Goal: Task Accomplishment & Management: Use online tool/utility

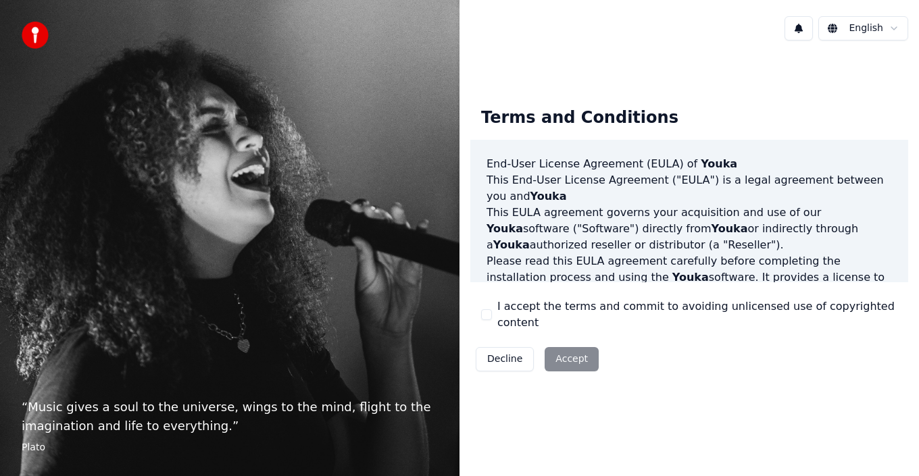
drag, startPoint x: 488, startPoint y: 313, endPoint x: 494, endPoint y: 316, distance: 7.0
click at [488, 315] on button "I accept the terms and commit to avoiding unlicensed use of copyrighted content" at bounding box center [486, 314] width 11 height 11
click at [564, 352] on button "Accept" at bounding box center [571, 359] width 54 height 24
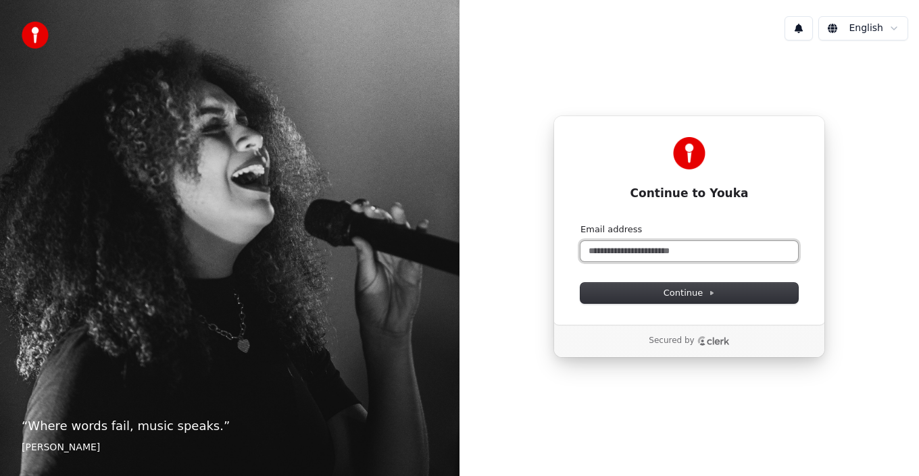
click at [668, 251] on input "Email address" at bounding box center [689, 251] width 218 height 20
click at [580, 224] on button "submit" at bounding box center [580, 224] width 0 height 0
click at [648, 249] on input "**********" at bounding box center [689, 251] width 218 height 20
click at [580, 224] on button "submit" at bounding box center [580, 224] width 0 height 0
type input "**********"
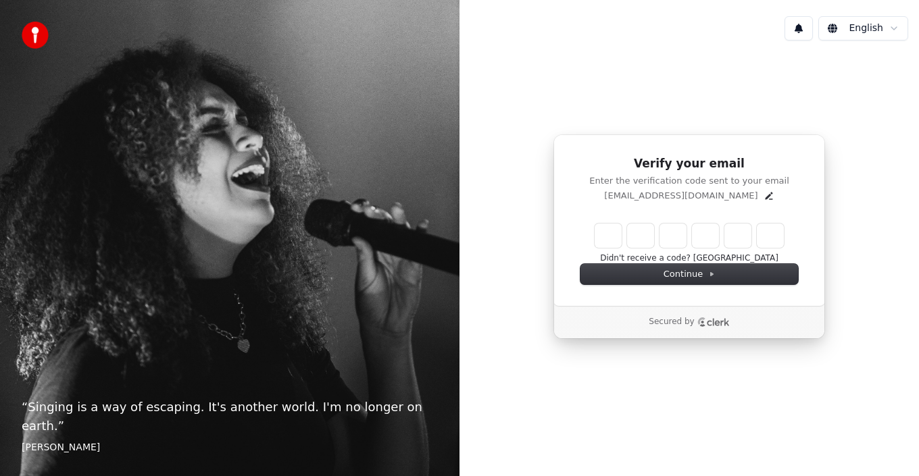
click at [597, 238] on input "Enter verification code" at bounding box center [688, 236] width 189 height 24
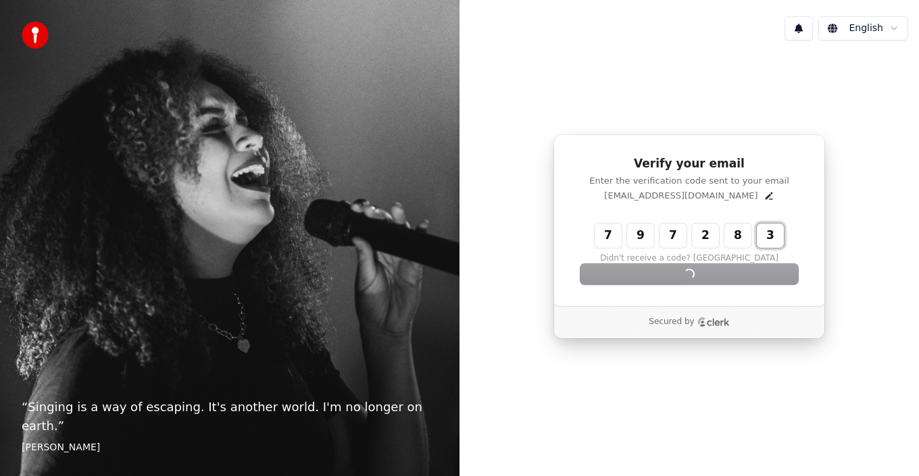
type input "******"
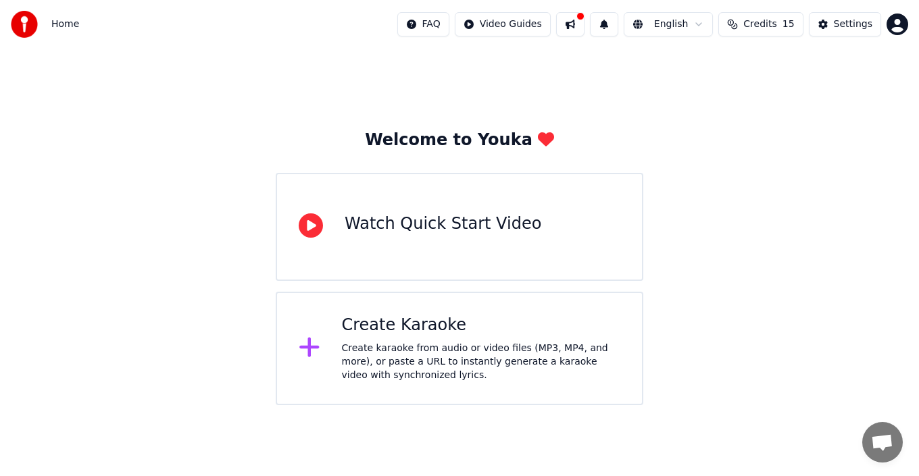
click at [442, 233] on div "Watch Quick Start Video" at bounding box center [443, 224] width 197 height 22
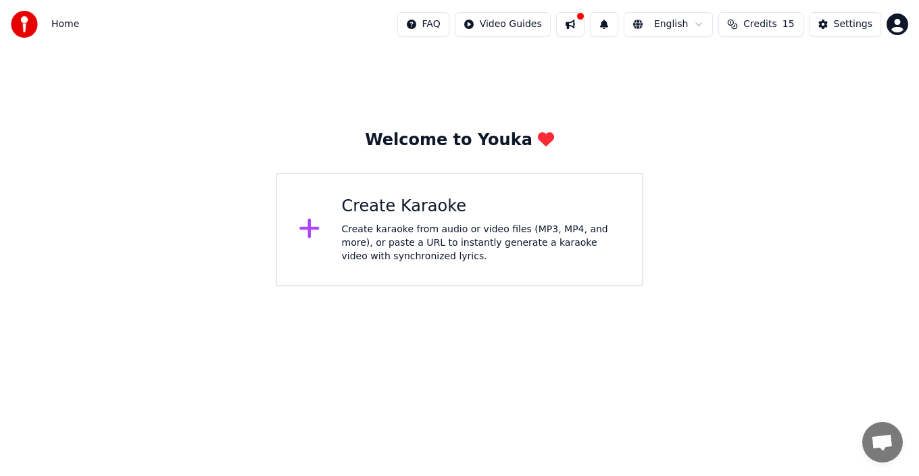
click at [372, 243] on div "Create karaoke from audio or video files (MP3, MP4, and more), or paste a URL t…" at bounding box center [481, 243] width 279 height 41
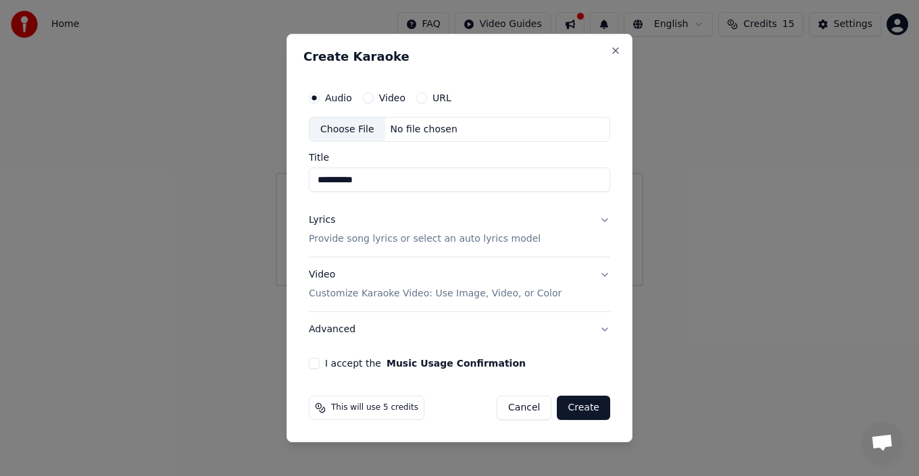
type input "**********"
click at [386, 359] on button "Music Usage Confirmation" at bounding box center [455, 363] width 139 height 9
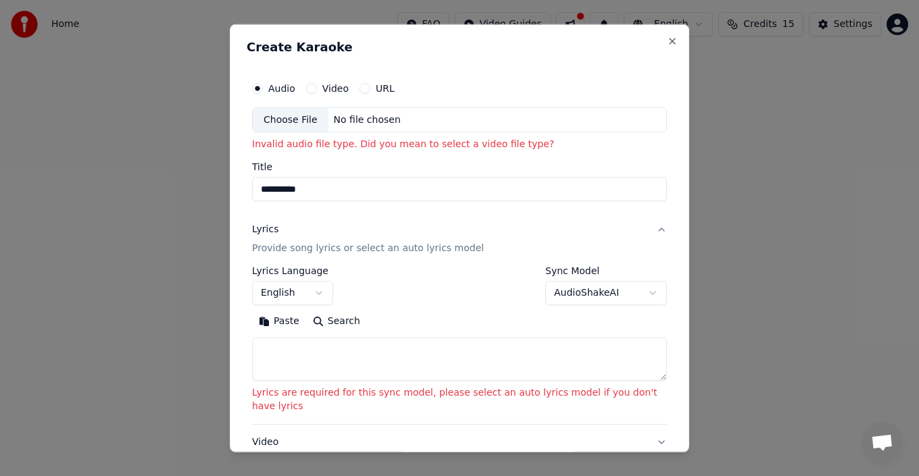
click at [359, 119] on div "No file chosen" at bounding box center [367, 120] width 78 height 14
click at [314, 90] on button "Video" at bounding box center [311, 87] width 11 height 11
click at [378, 128] on div "Choose File No file chosen" at bounding box center [459, 120] width 415 height 26
click at [366, 89] on button "URL" at bounding box center [364, 87] width 11 height 11
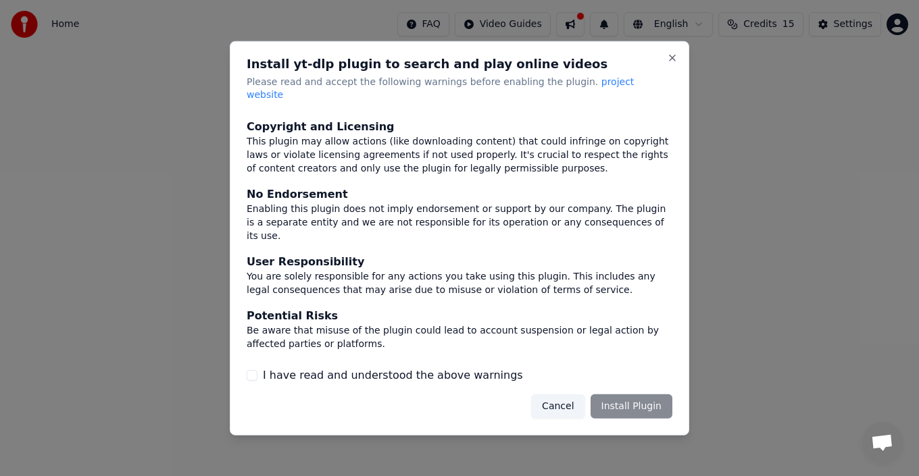
scroll to position [88, 0]
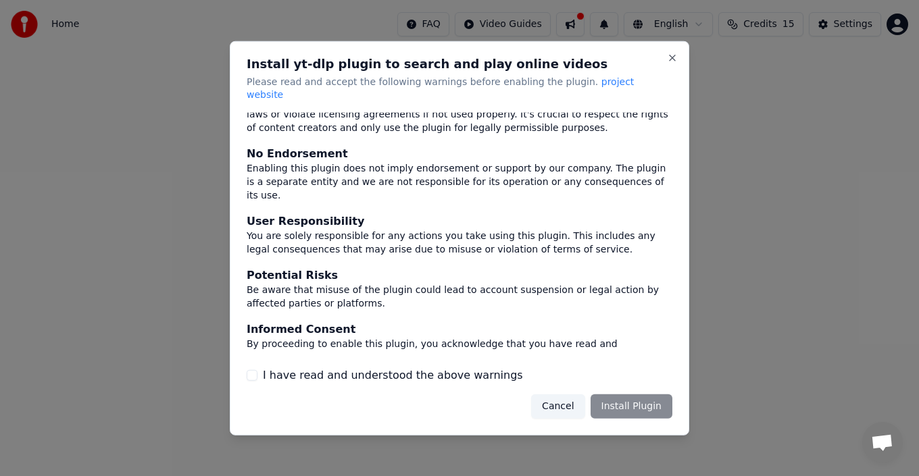
click at [626, 395] on div "Cancel Install Plugin" at bounding box center [601, 407] width 141 height 24
click at [627, 402] on div "Cancel Install Plugin" at bounding box center [601, 407] width 141 height 24
click at [251, 370] on button "I have read and understood the above warnings" at bounding box center [252, 375] width 11 height 11
click at [651, 405] on button "Install Plugin" at bounding box center [631, 407] width 82 height 24
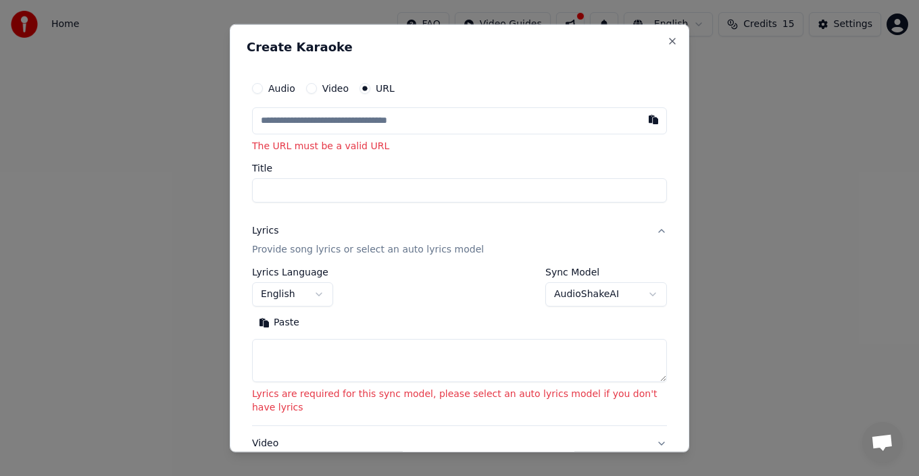
click at [545, 123] on input "text" at bounding box center [459, 120] width 415 height 27
click at [297, 120] on input "text" at bounding box center [459, 120] width 415 height 27
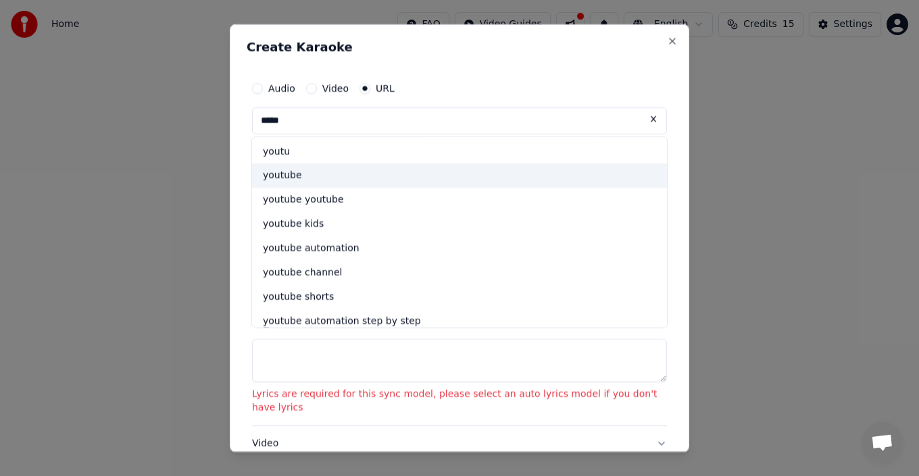
click at [284, 179] on div "youtube" at bounding box center [459, 175] width 415 height 24
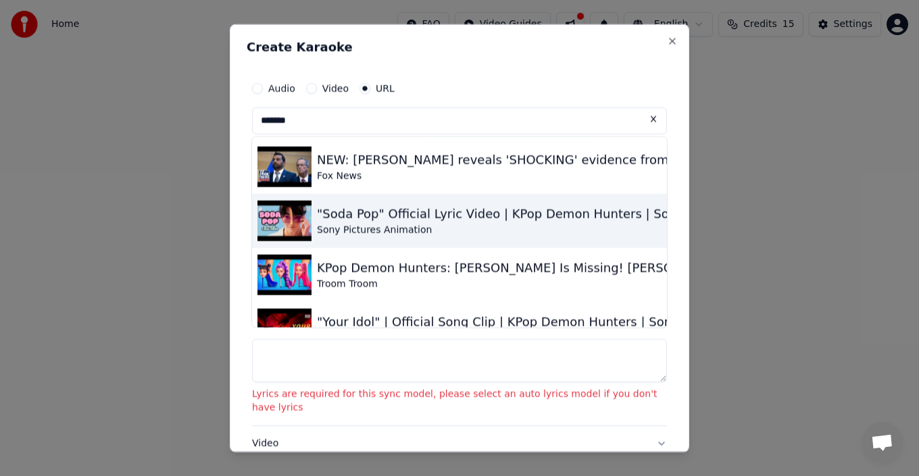
scroll to position [0, 0]
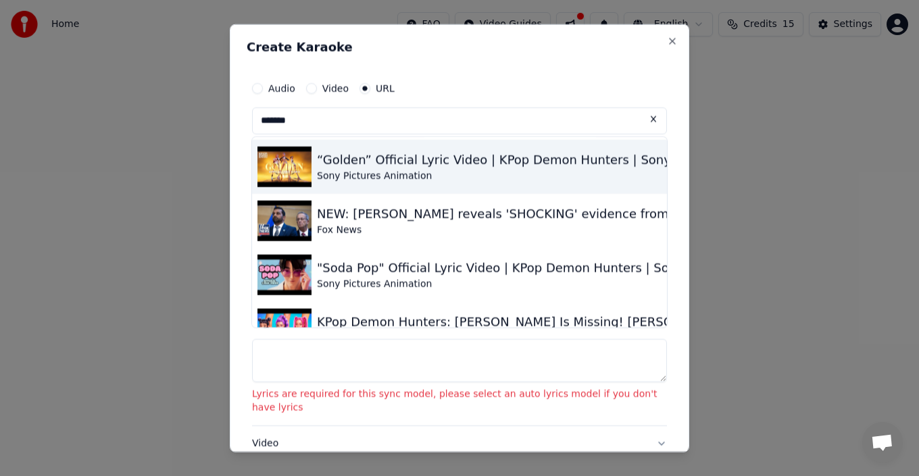
click at [370, 165] on div "“Golden” Official Lyric Video | KPop Demon Hunters | Sony Animation" at bounding box center [527, 159] width 420 height 19
type input "**********"
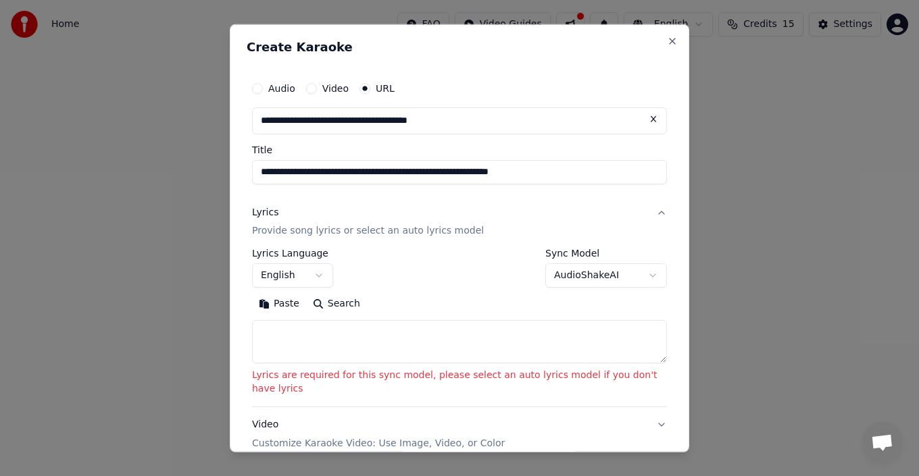
click at [326, 351] on textarea at bounding box center [459, 341] width 415 height 43
click at [613, 270] on body "**********" at bounding box center [459, 143] width 919 height 286
click at [502, 345] on textarea at bounding box center [459, 341] width 415 height 43
click at [330, 350] on textarea at bounding box center [459, 341] width 415 height 43
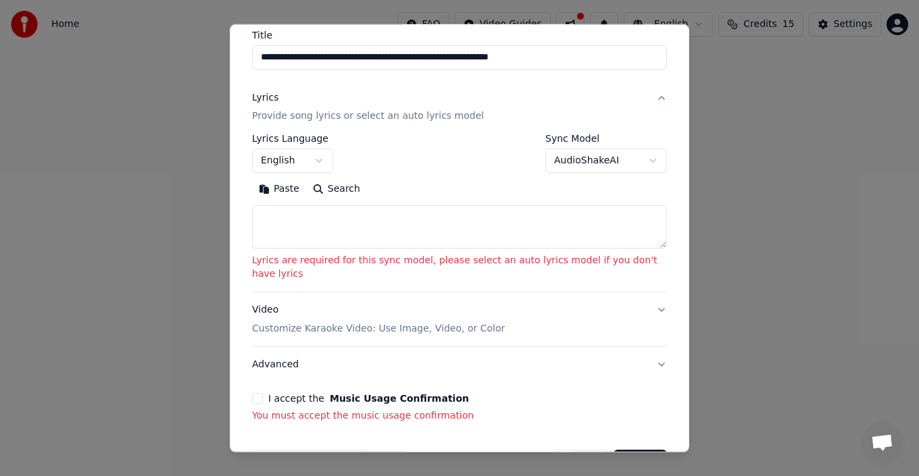
scroll to position [135, 0]
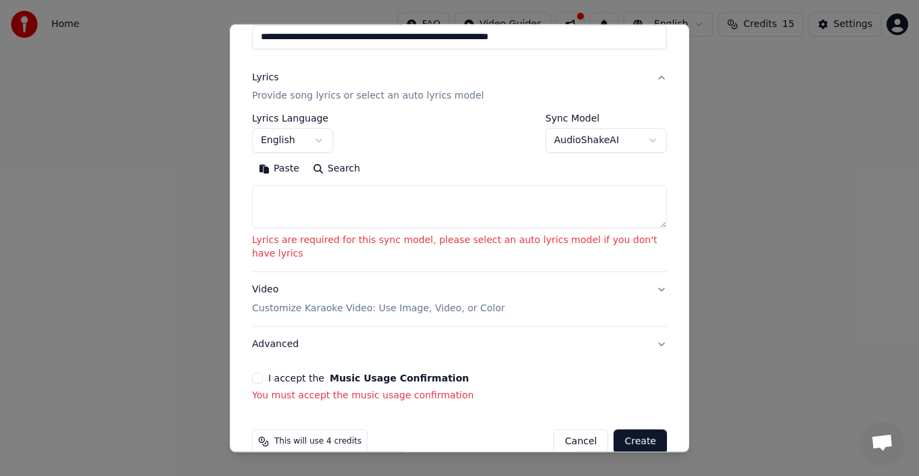
click at [261, 373] on button "I accept the Music Usage Confirmation" at bounding box center [257, 378] width 11 height 11
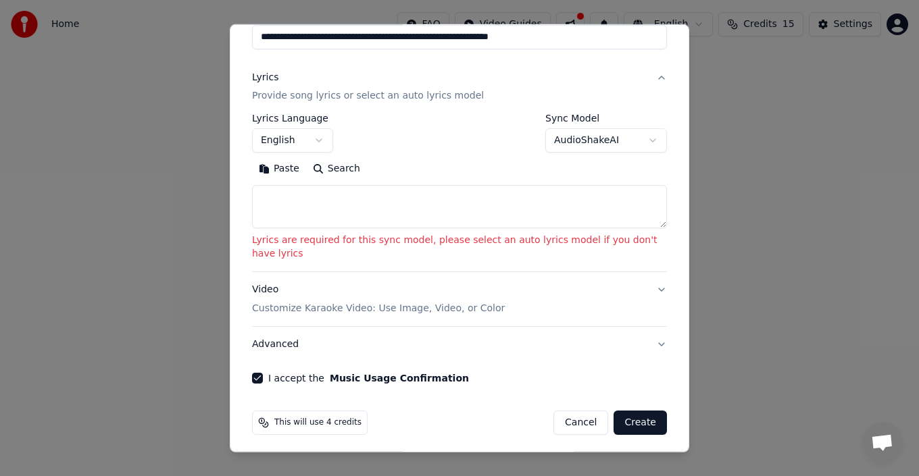
scroll to position [126, 0]
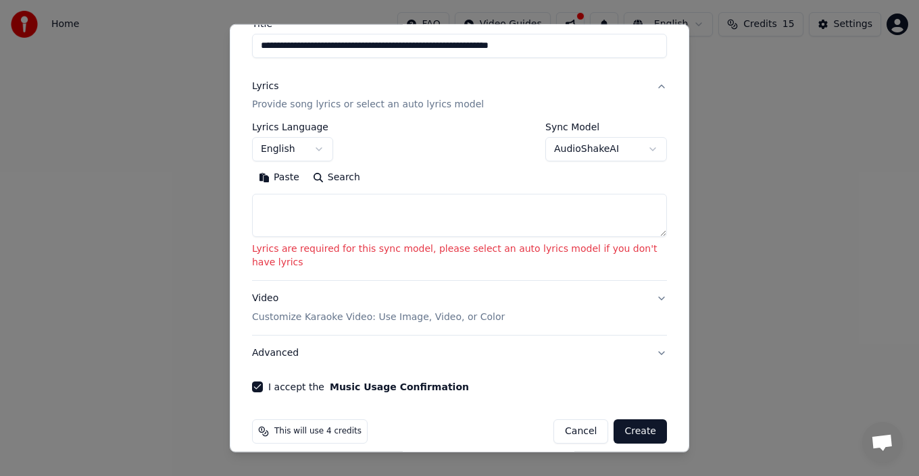
click at [334, 221] on textarea at bounding box center [459, 215] width 415 height 43
click at [288, 215] on textarea at bounding box center [459, 215] width 415 height 43
click at [323, 148] on button "English" at bounding box center [292, 149] width 81 height 24
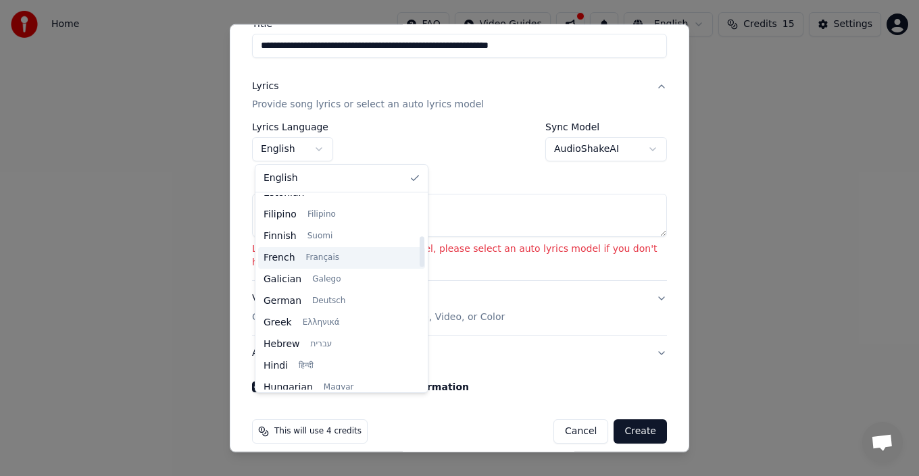
scroll to position [226, 0]
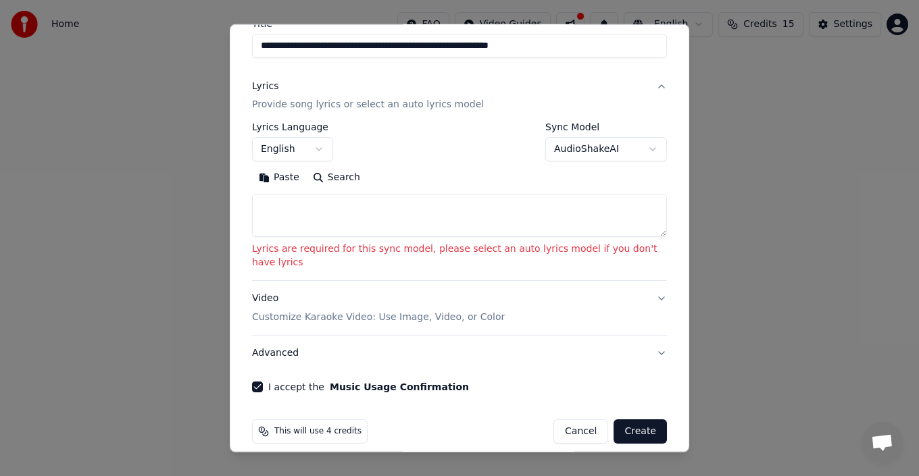
click at [322, 217] on textarea at bounding box center [459, 215] width 415 height 43
click at [639, 148] on body "**********" at bounding box center [459, 143] width 919 height 286
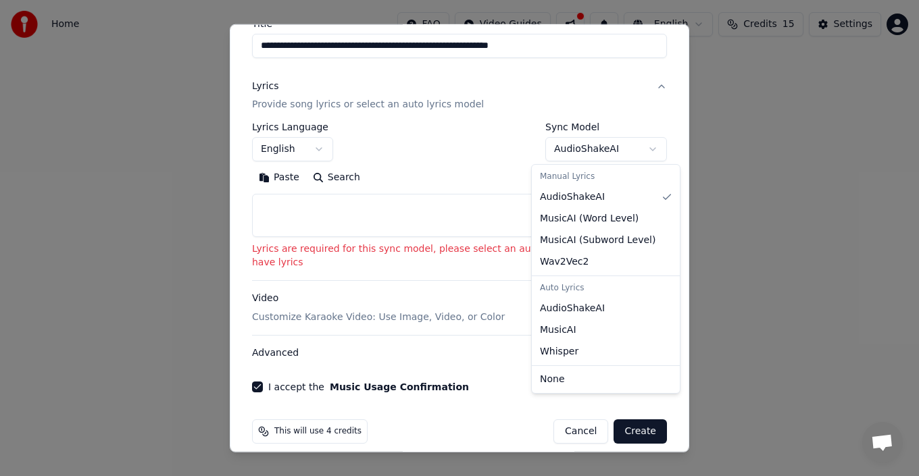
select select "**********"
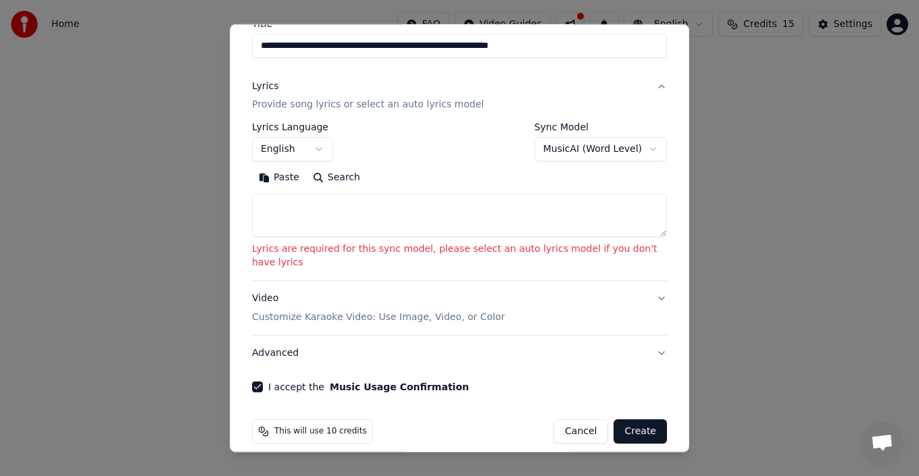
click at [486, 213] on textarea at bounding box center [459, 215] width 415 height 43
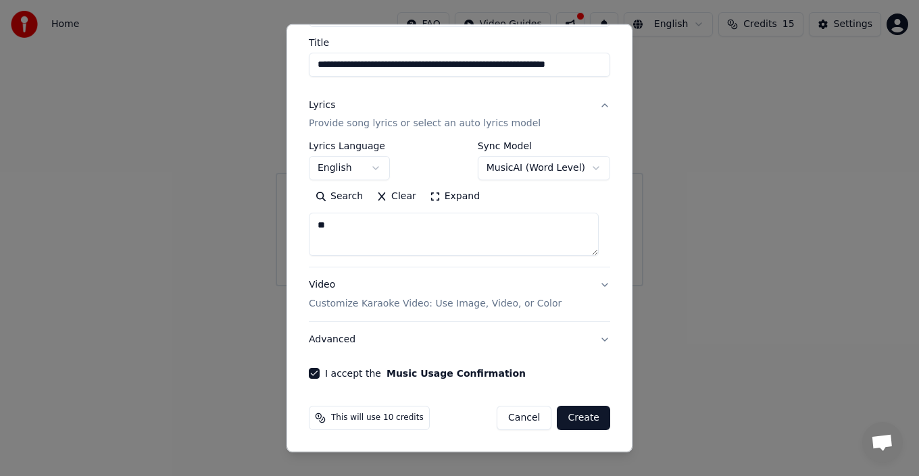
type textarea "*"
type textarea "*******"
click at [580, 421] on button "Create" at bounding box center [583, 418] width 53 height 24
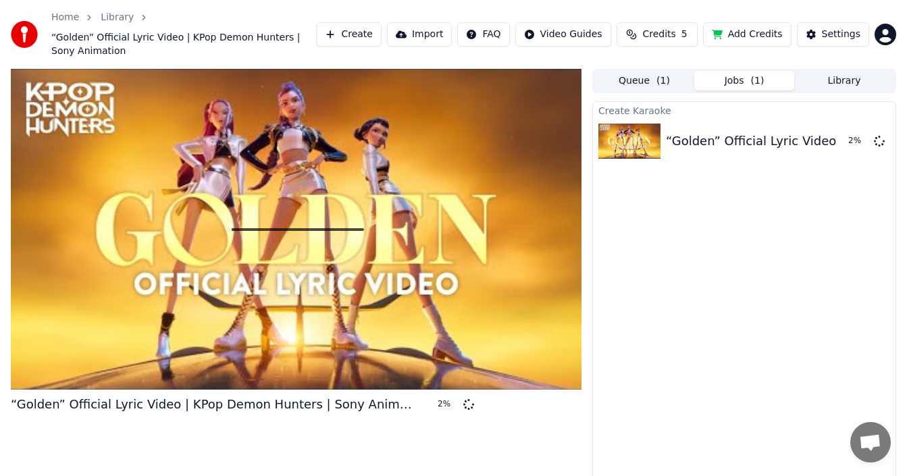
scroll to position [30, 0]
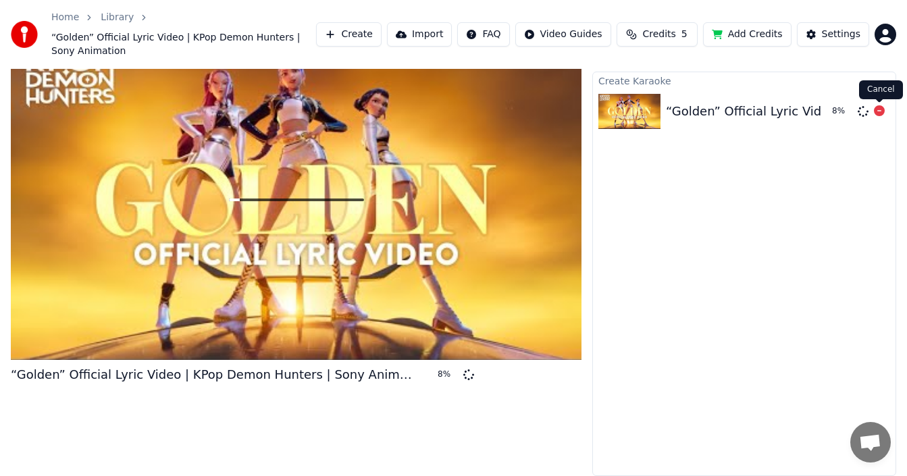
click at [884, 88] on div "Cancel Cancel" at bounding box center [881, 89] width 44 height 19
click at [878, 109] on icon at bounding box center [879, 110] width 11 height 11
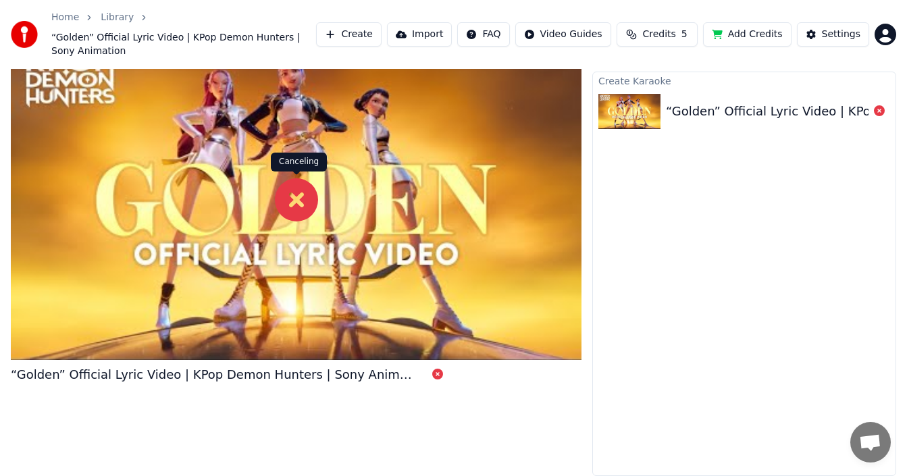
click at [300, 205] on icon at bounding box center [296, 199] width 43 height 43
